Goal: Find specific page/section: Find specific page/section

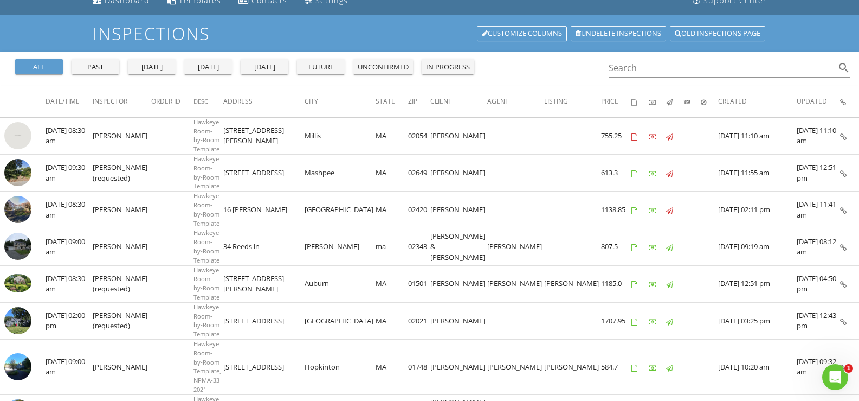
click at [132, 201] on td "[PERSON_NAME]" at bounding box center [122, 209] width 59 height 37
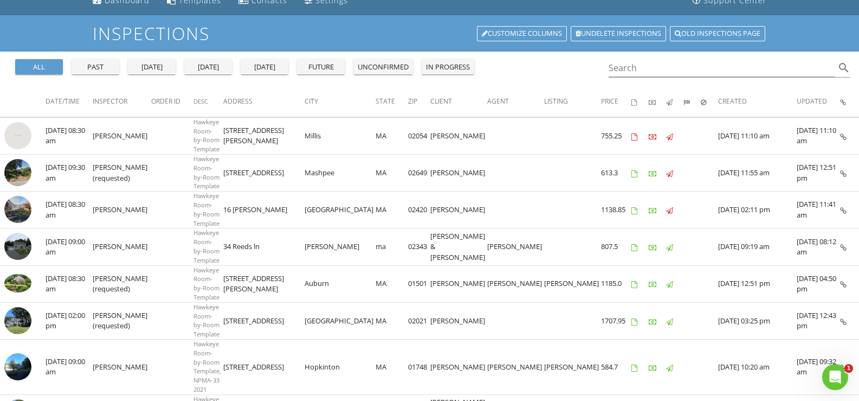
click at [132, 201] on td "[PERSON_NAME]" at bounding box center [122, 209] width 59 height 37
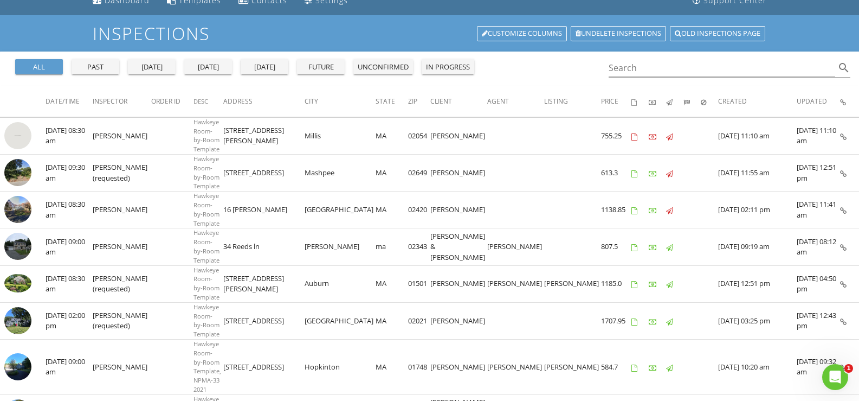
click at [132, 201] on td "[PERSON_NAME]" at bounding box center [122, 209] width 59 height 37
